Goal: Information Seeking & Learning: Learn about a topic

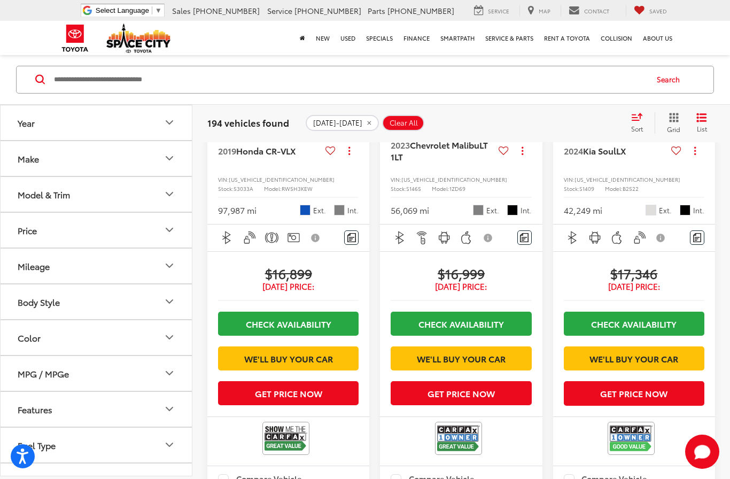
scroll to position [1932, 0]
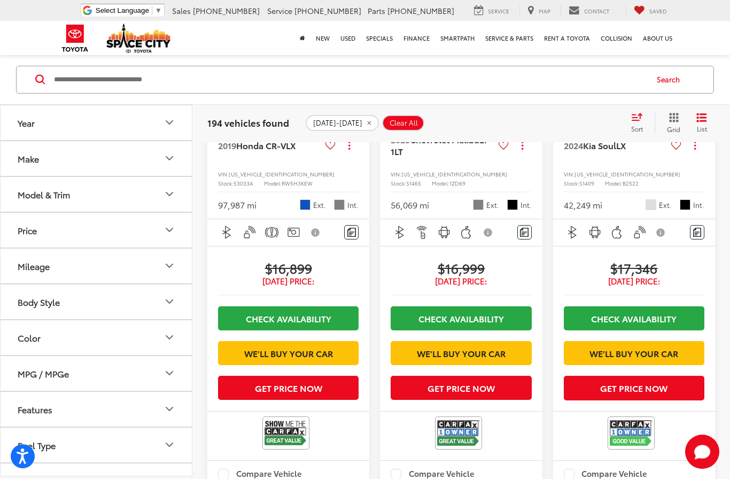
click at [300, 151] on span "2019 Honda CR-V LX" at bounding box center [259, 145] width 82 height 12
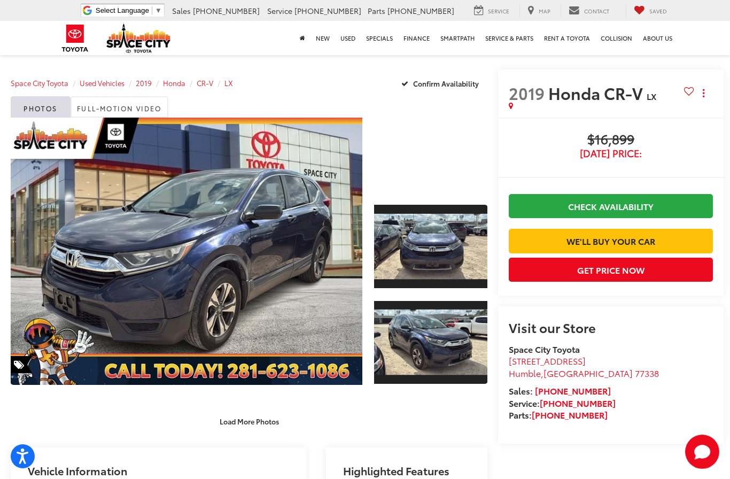
click at [427, 244] on link "Expand Photo 1" at bounding box center [431, 245] width 114 height 85
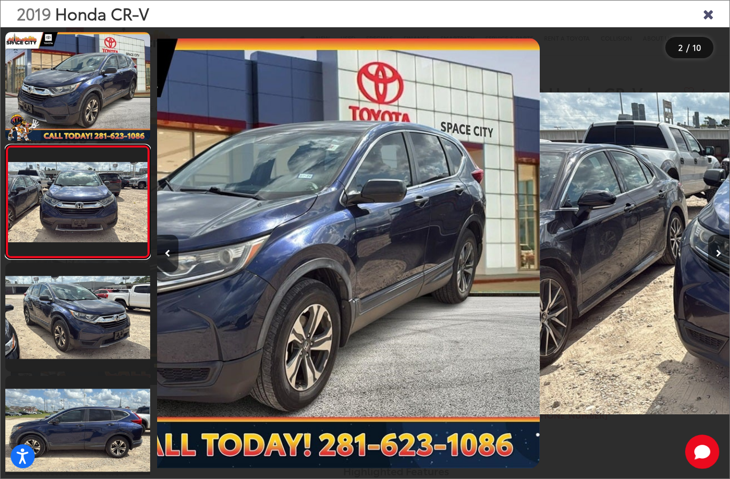
scroll to position [0, 572]
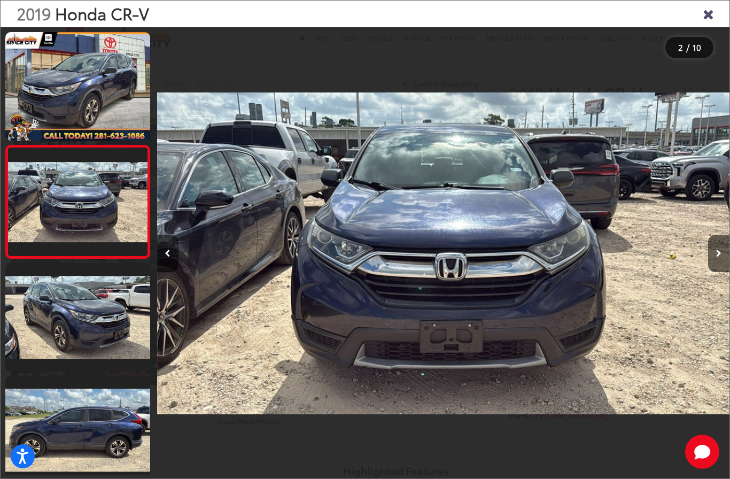
click at [718, 261] on button "Next image" at bounding box center [718, 252] width 21 height 37
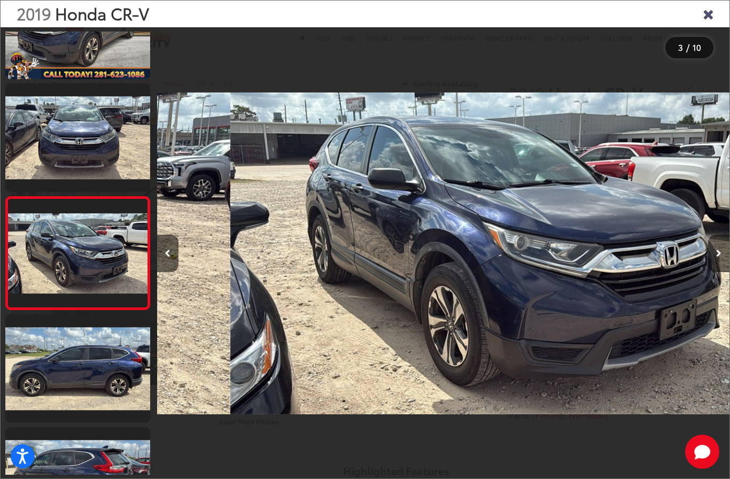
scroll to position [92, 0]
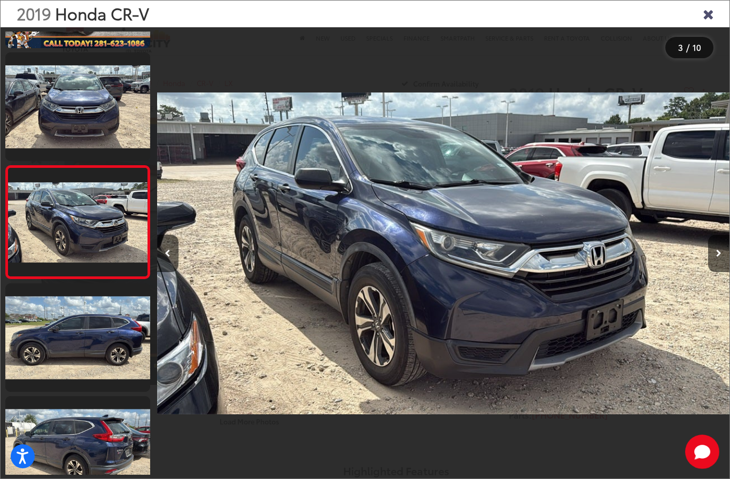
click at [727, 264] on button "Next image" at bounding box center [718, 252] width 21 height 37
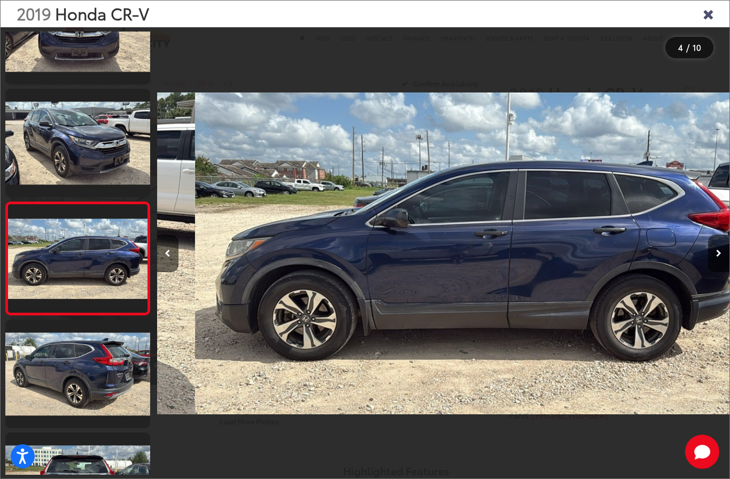
scroll to position [205, 0]
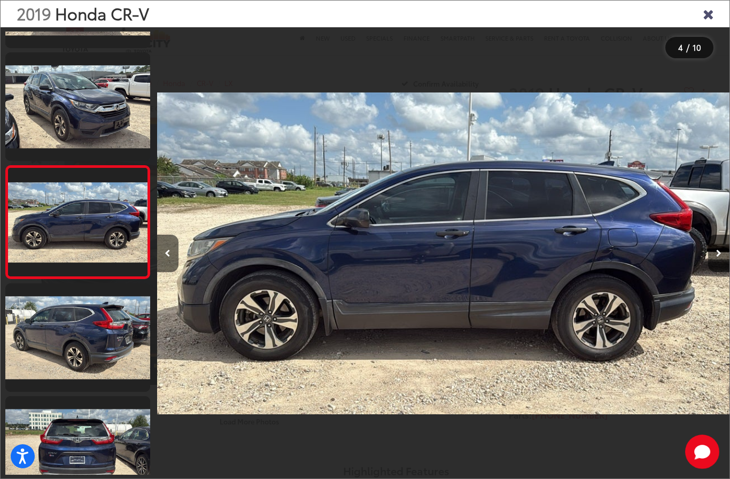
click at [725, 265] on button "Next image" at bounding box center [718, 252] width 21 height 37
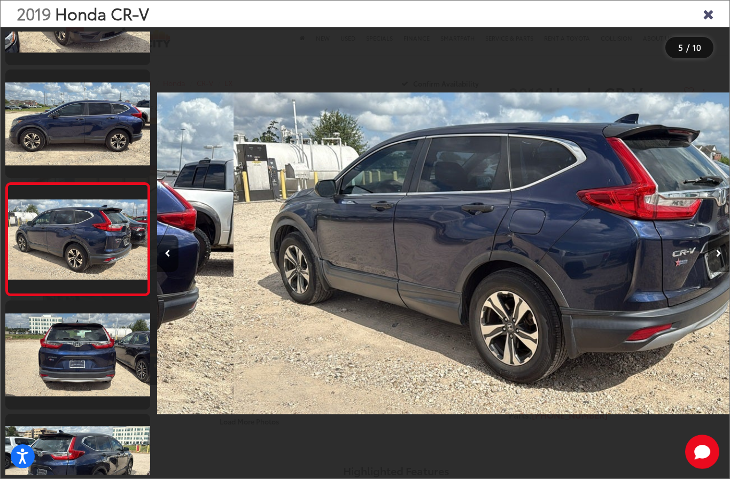
scroll to position [318, 0]
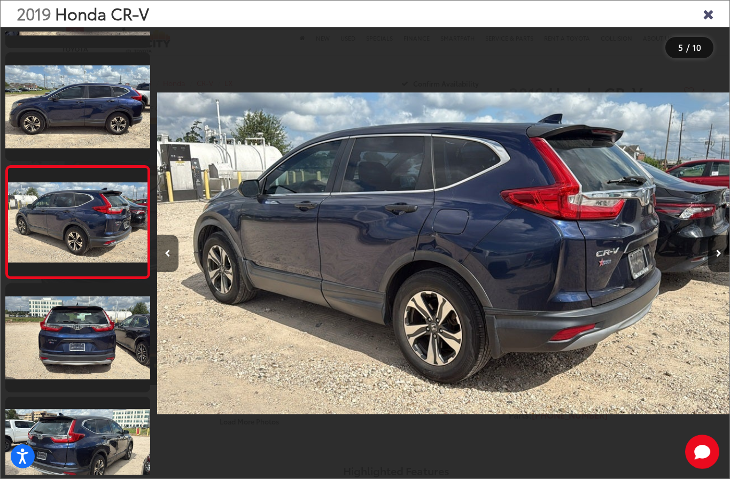
click at [723, 267] on button "Next image" at bounding box center [718, 252] width 21 height 37
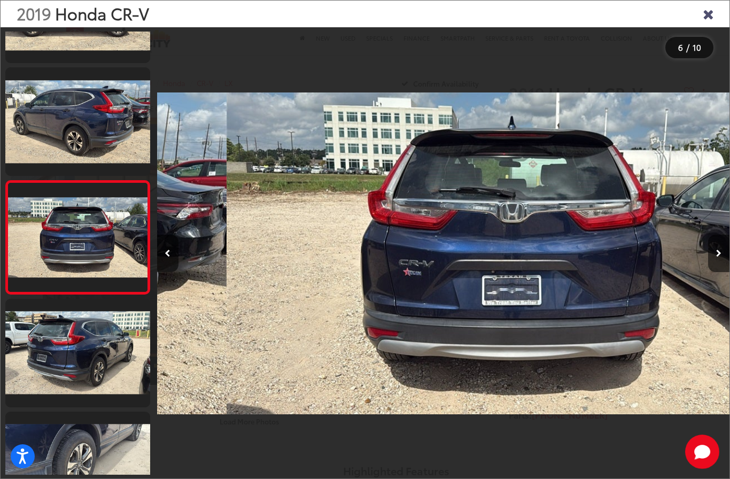
scroll to position [430, 0]
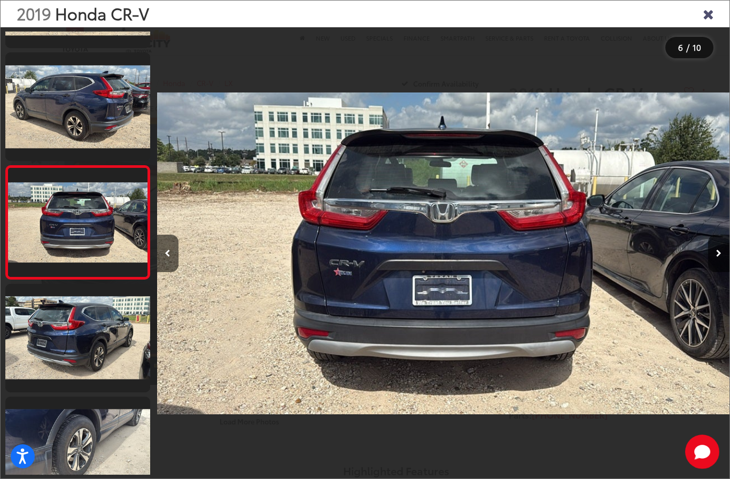
click at [718, 257] on icon "Next image" at bounding box center [718, 252] width 5 height 7
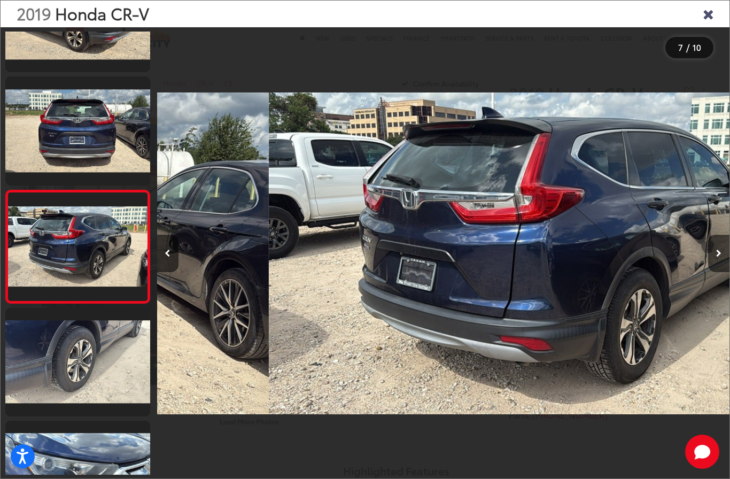
scroll to position [544, 0]
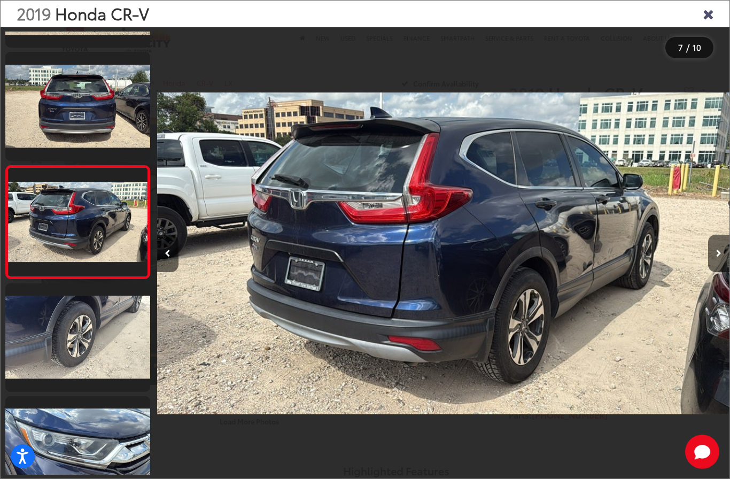
click at [722, 272] on button "Next image" at bounding box center [718, 252] width 21 height 37
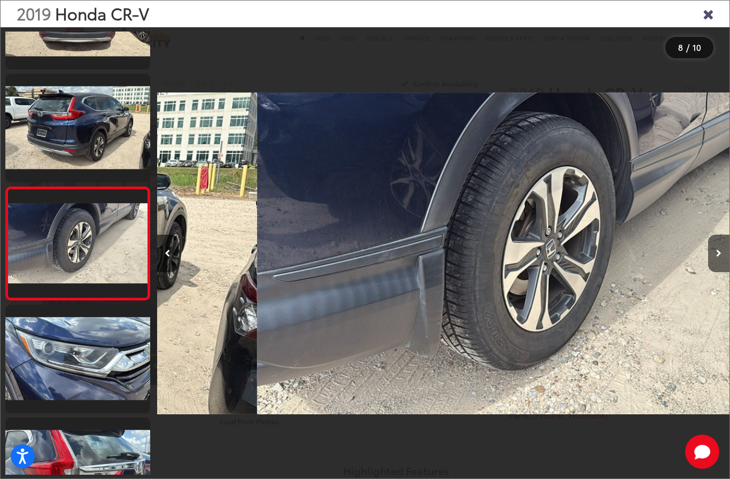
scroll to position [656, 0]
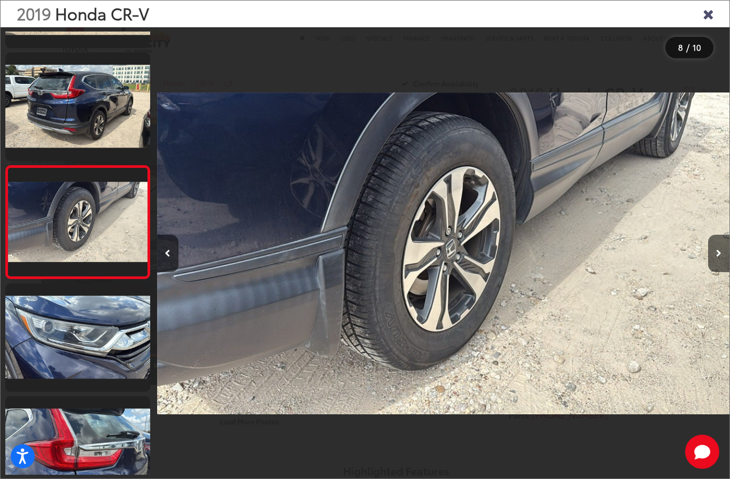
click at [717, 272] on button "Next image" at bounding box center [718, 252] width 21 height 37
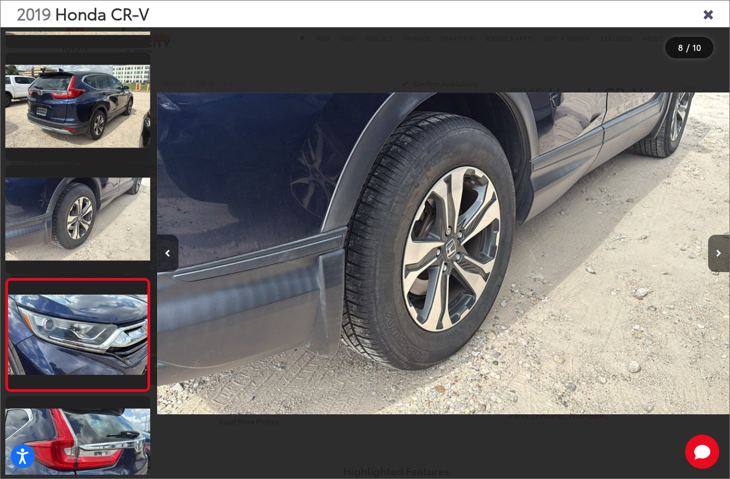
scroll to position [0, 0]
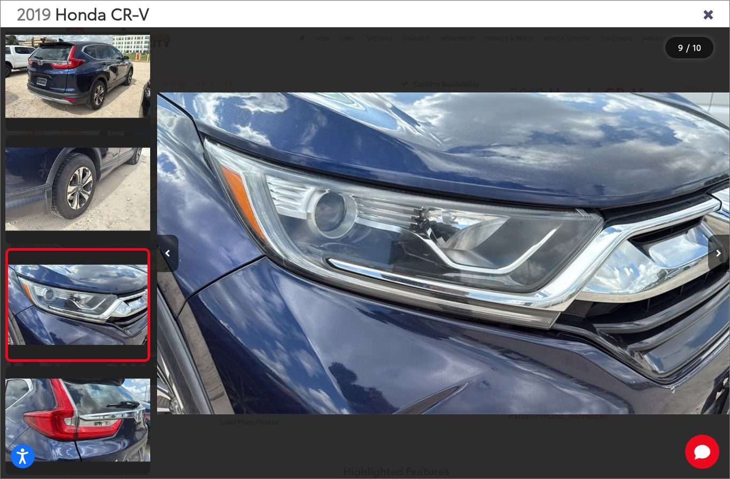
click at [716, 272] on button "Next image" at bounding box center [718, 252] width 21 height 37
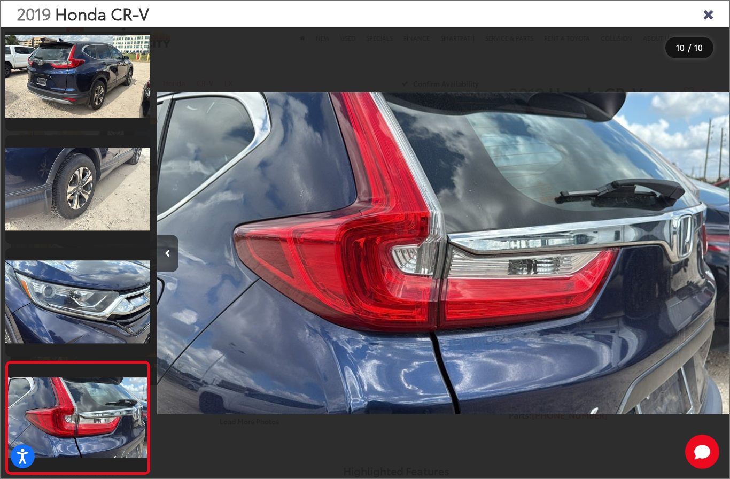
click at [715, 273] on div at bounding box center [657, 253] width 143 height 452
click at [710, 13] on icon "Close gallery" at bounding box center [707, 13] width 11 height 14
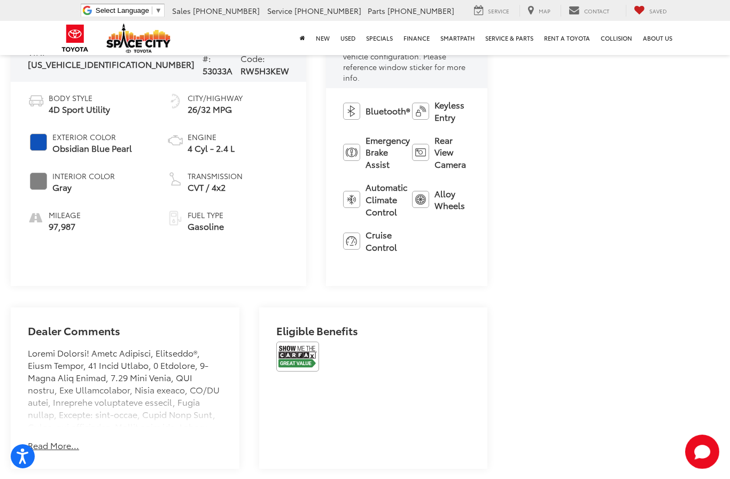
click at [287, 341] on img at bounding box center [297, 356] width 43 height 30
